Goal: Check status

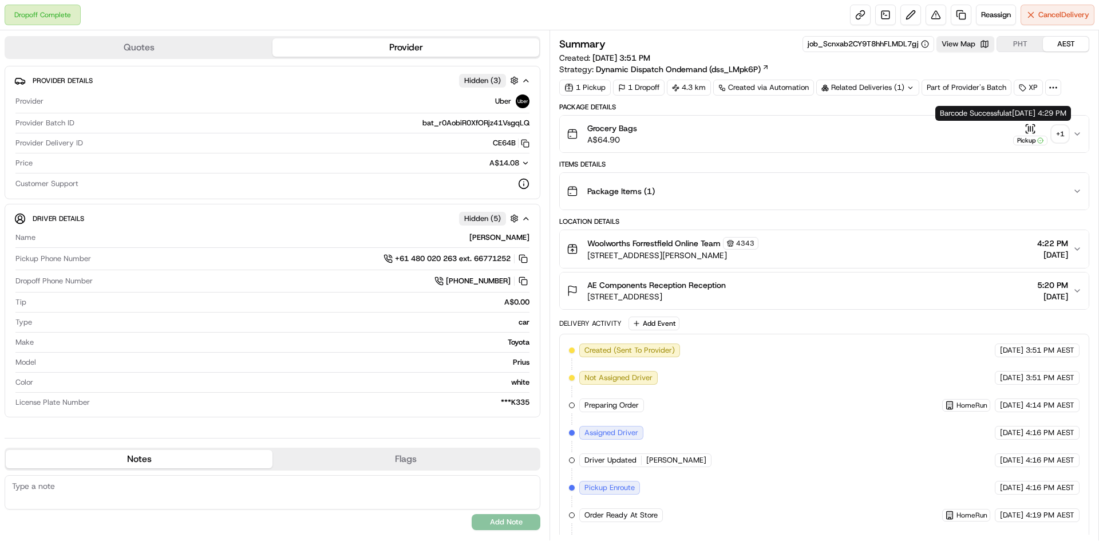
click at [1059, 136] on div "+ 1" at bounding box center [1060, 134] width 16 height 16
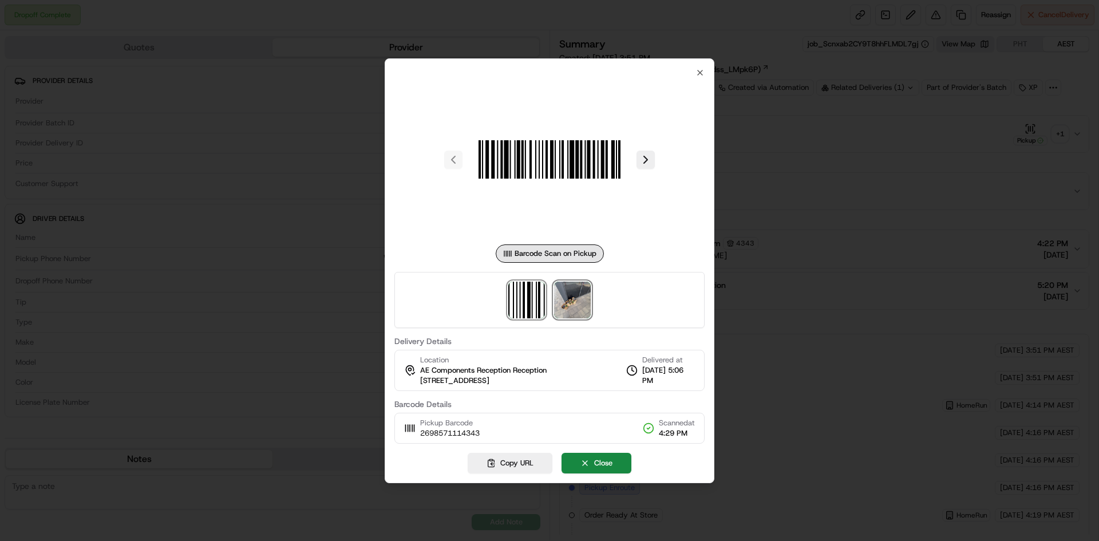
click at [576, 298] on img at bounding box center [572, 300] width 37 height 37
